Goal: Navigation & Orientation: Find specific page/section

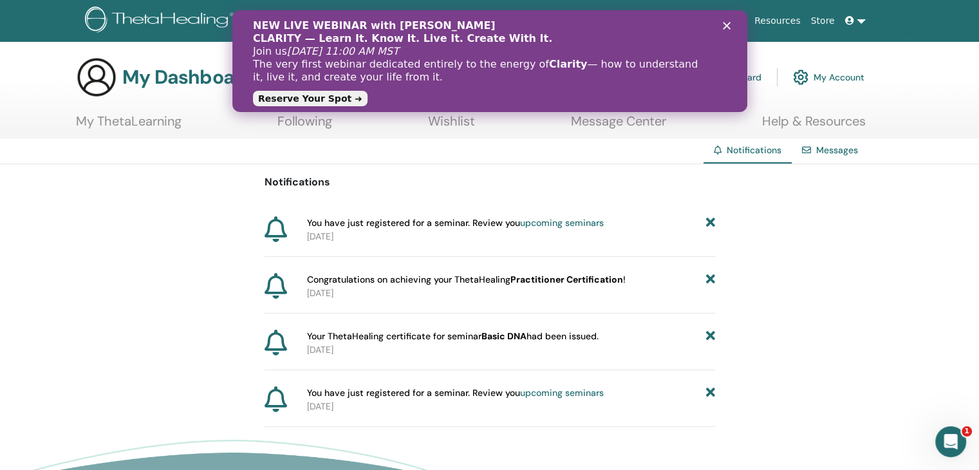
click at [728, 29] on icon "Fermer" at bounding box center [726, 26] width 8 height 8
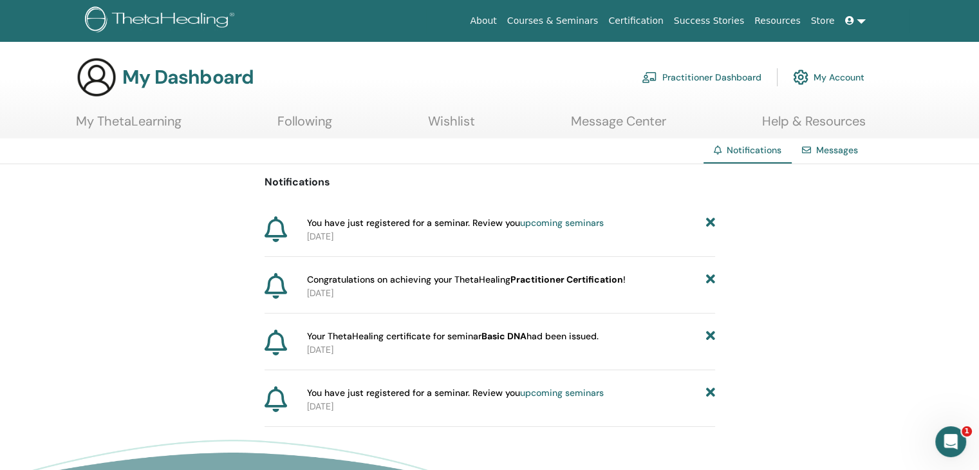
click at [142, 117] on link "My ThetaLearning" at bounding box center [129, 125] width 106 height 25
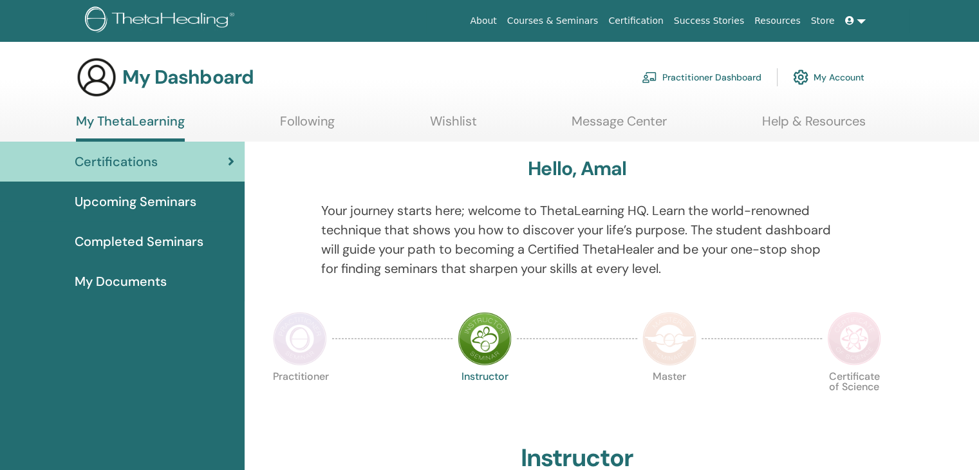
click at [122, 282] on span "My Documents" at bounding box center [121, 281] width 92 height 19
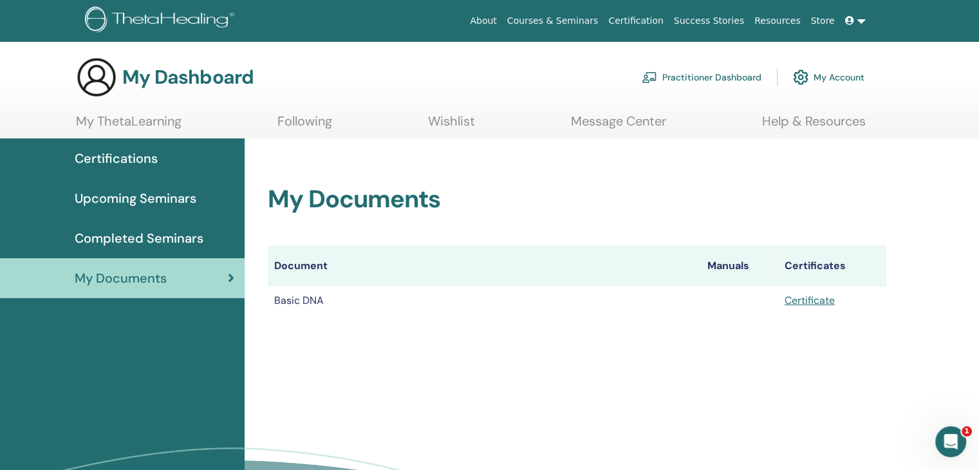
click at [146, 238] on span "Completed Seminars" at bounding box center [139, 238] width 129 height 19
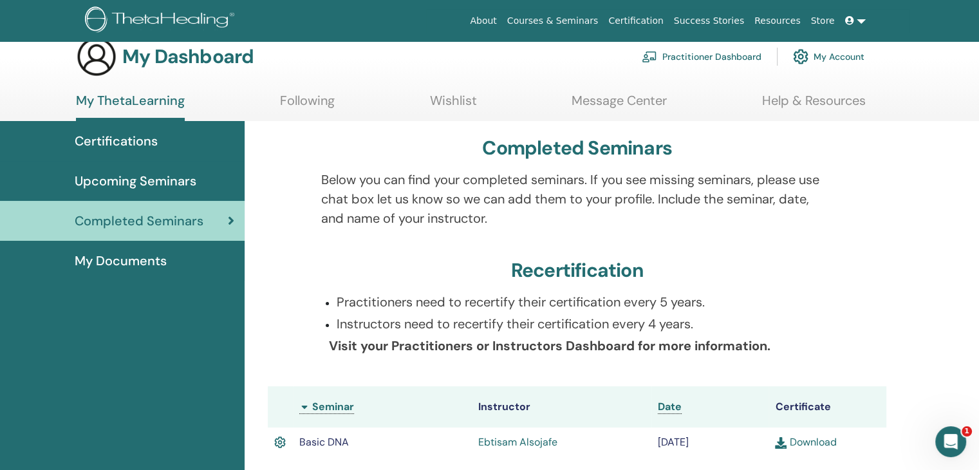
scroll to position [16, 0]
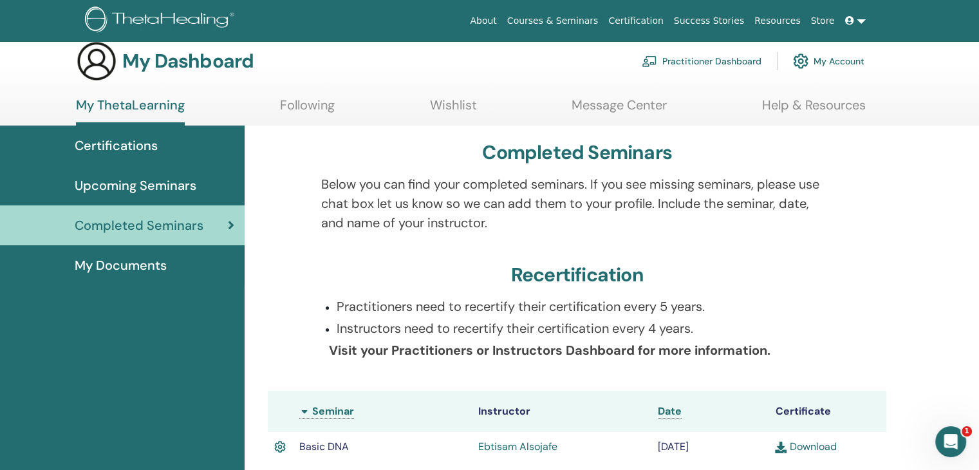
click at [163, 182] on span "Upcoming Seminars" at bounding box center [136, 185] width 122 height 19
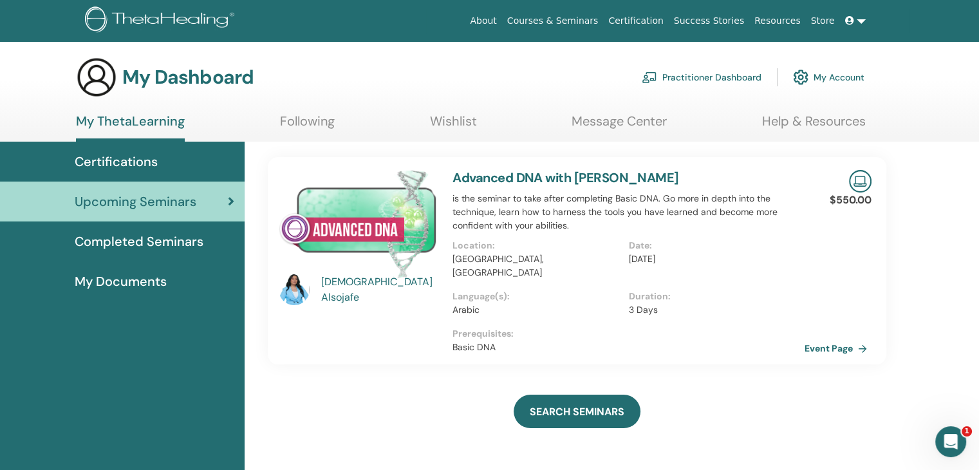
click at [133, 153] on span "Certifications" at bounding box center [116, 161] width 83 height 19
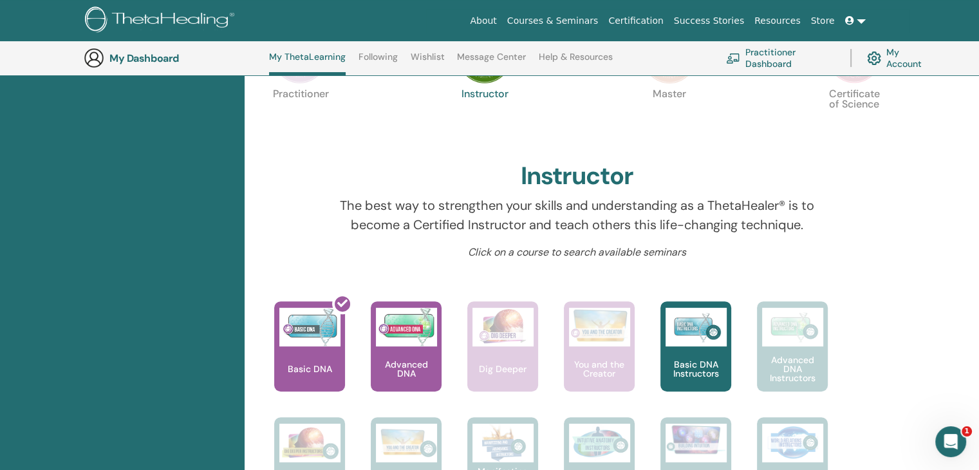
scroll to position [347, 0]
